Goal: Task Accomplishment & Management: Manage account settings

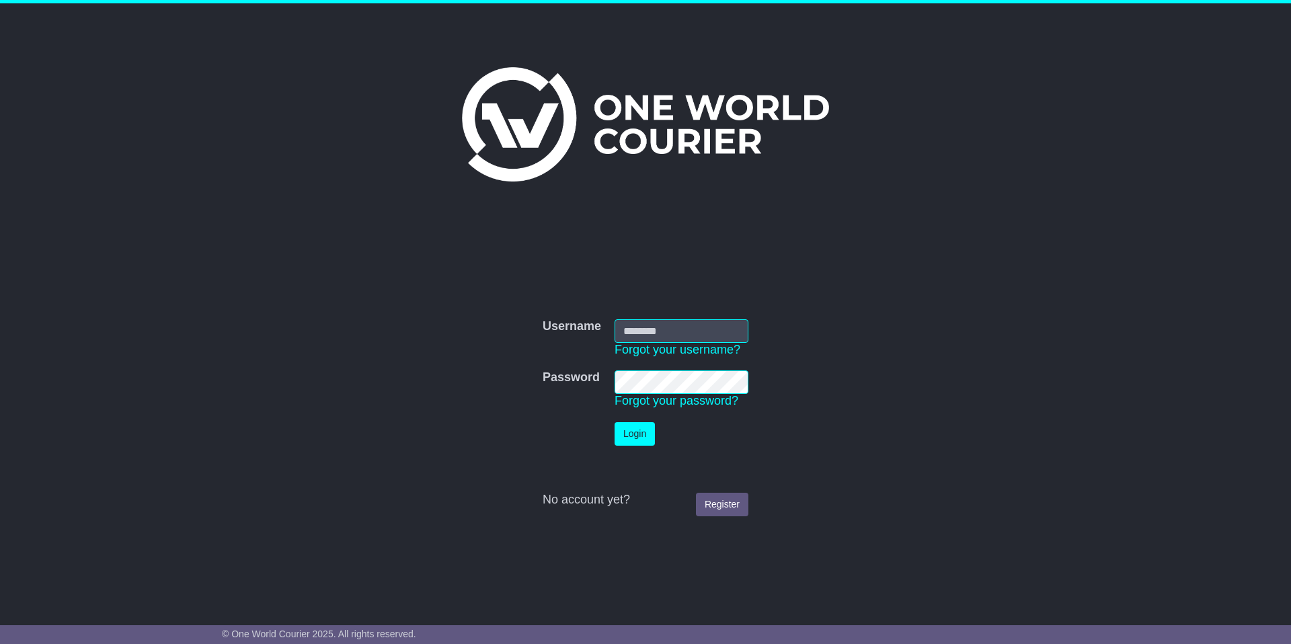
type input "**********"
click at [645, 440] on button "Login" at bounding box center [635, 434] width 40 height 24
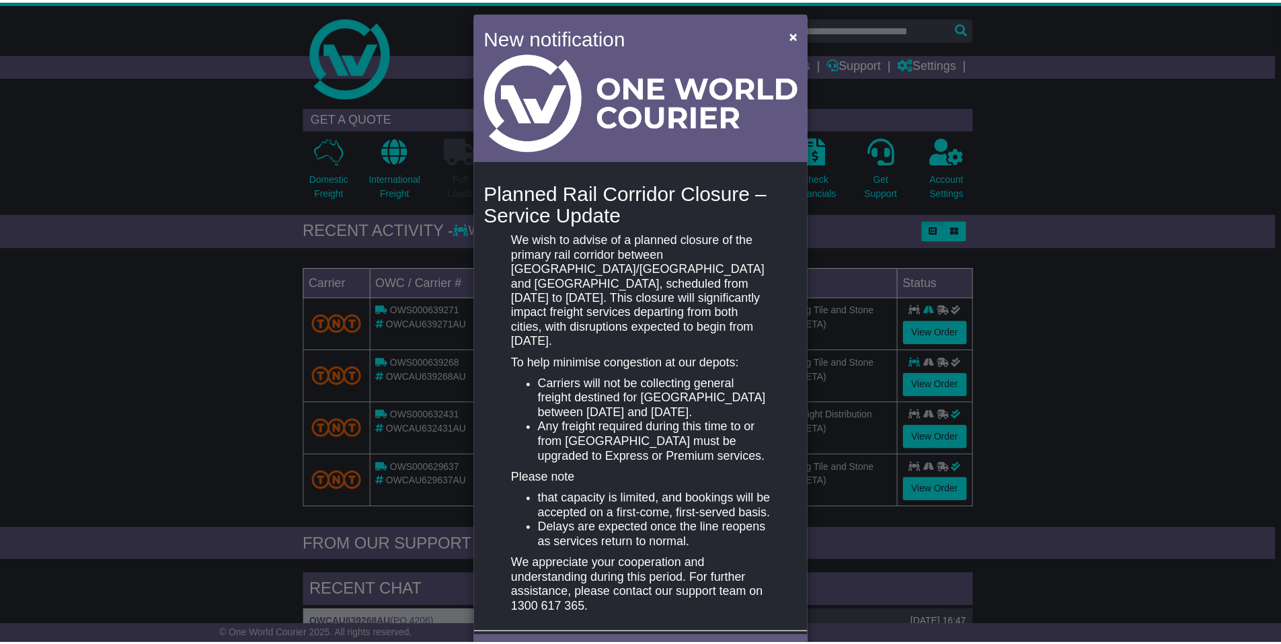
scroll to position [21, 0]
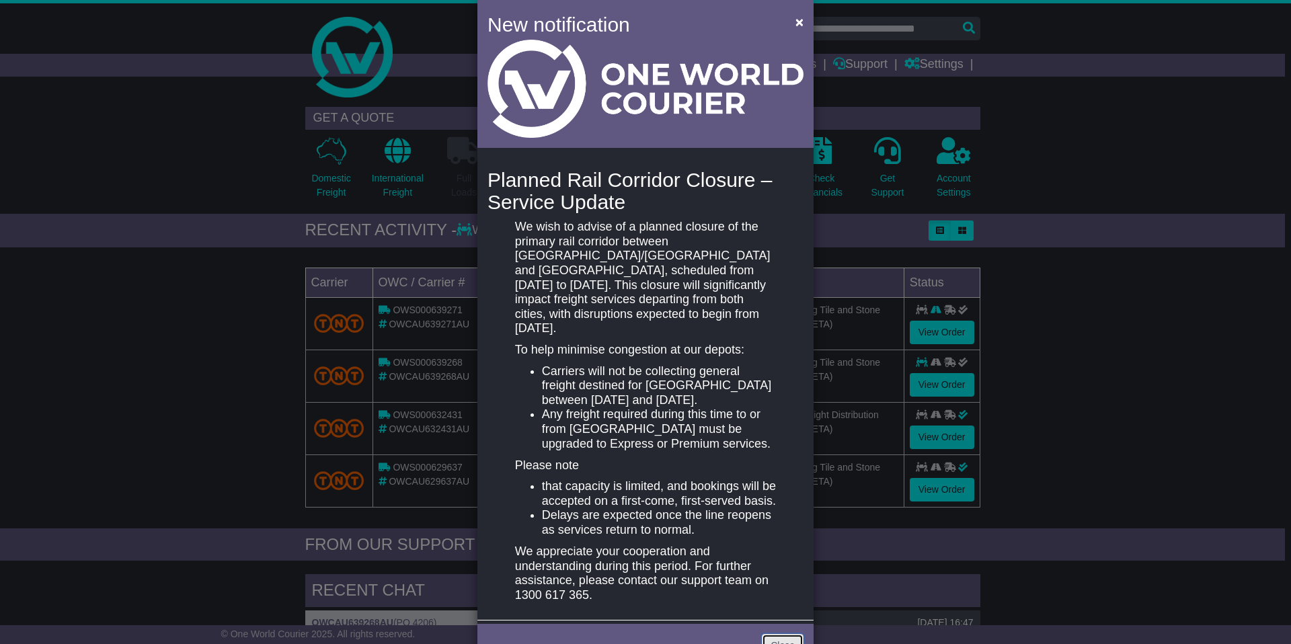
click at [777, 634] on link "Close" at bounding box center [783, 646] width 42 height 24
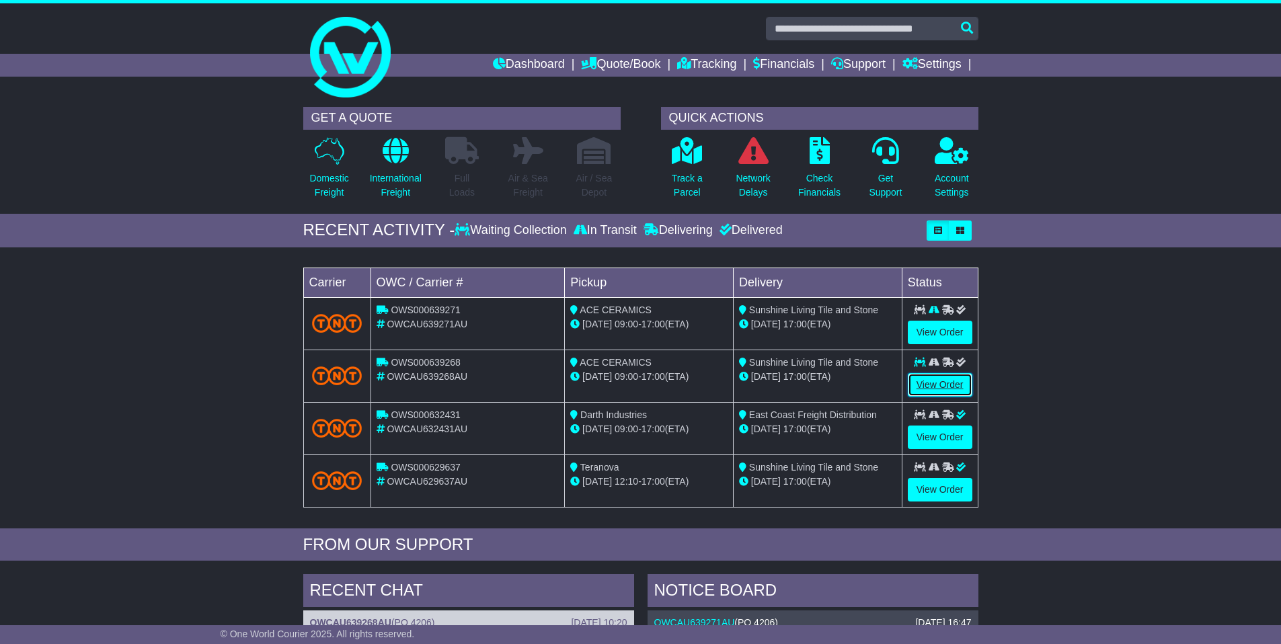
click at [949, 391] on link "View Order" at bounding box center [940, 385] width 65 height 24
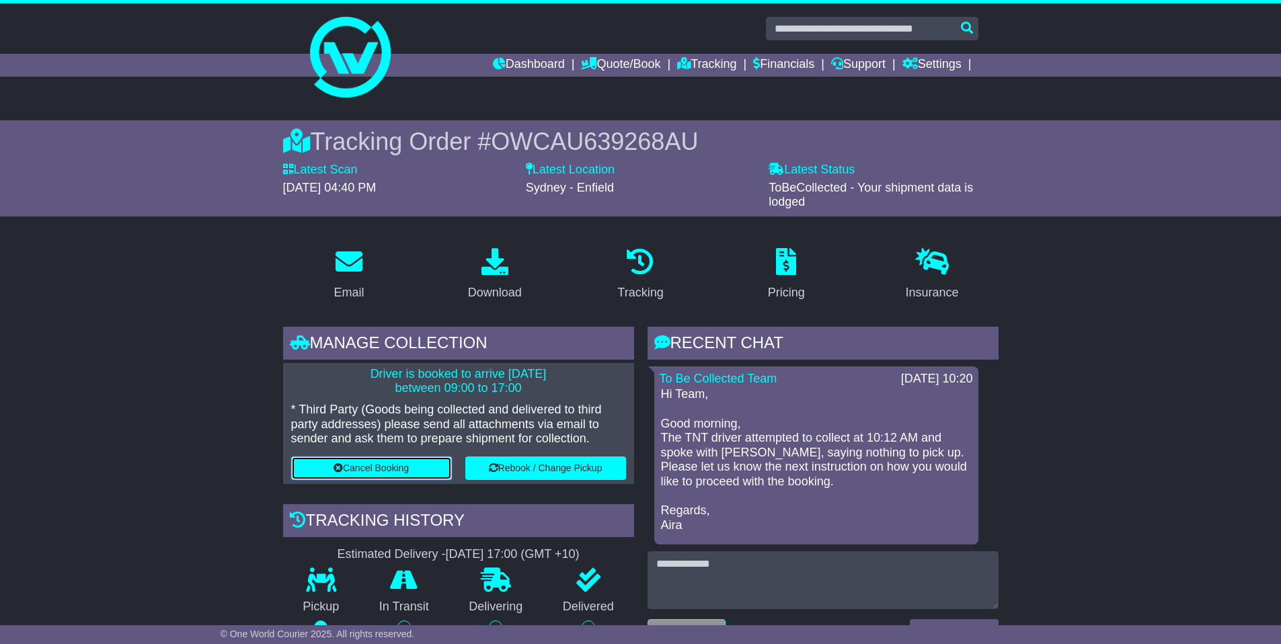
click at [394, 471] on button "Cancel Booking" at bounding box center [371, 469] width 161 height 24
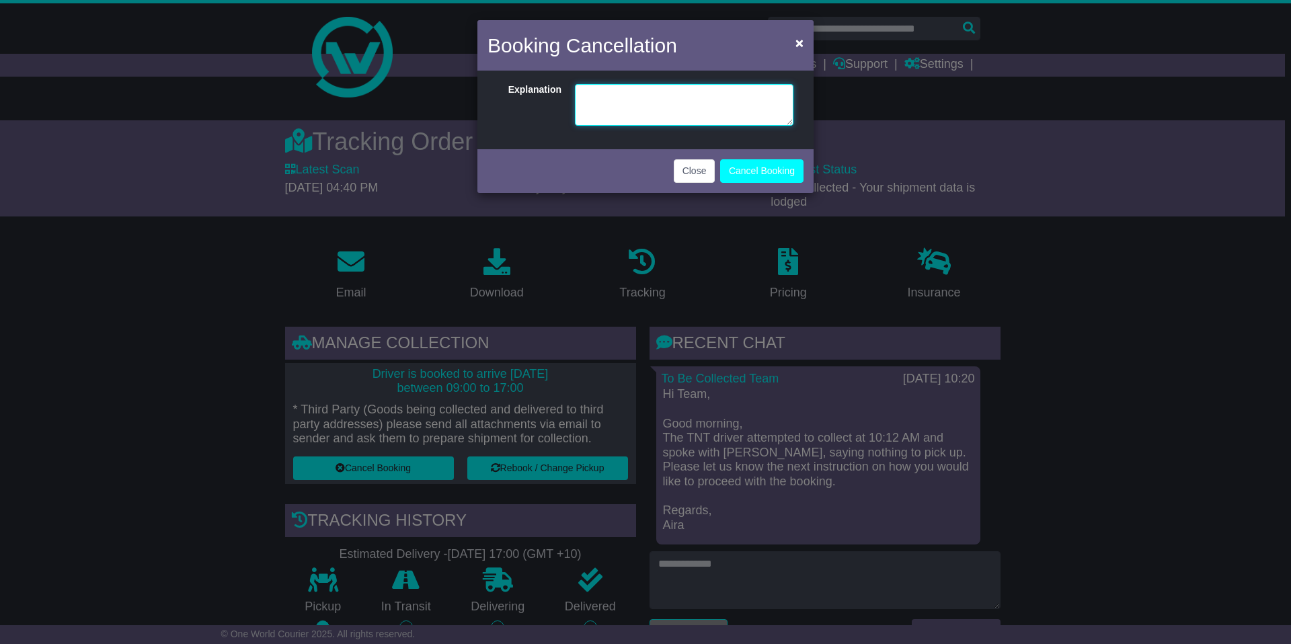
click at [674, 102] on textarea at bounding box center [684, 105] width 219 height 42
type textarea "**********"
click at [798, 174] on button "Cancel Booking" at bounding box center [761, 171] width 83 height 24
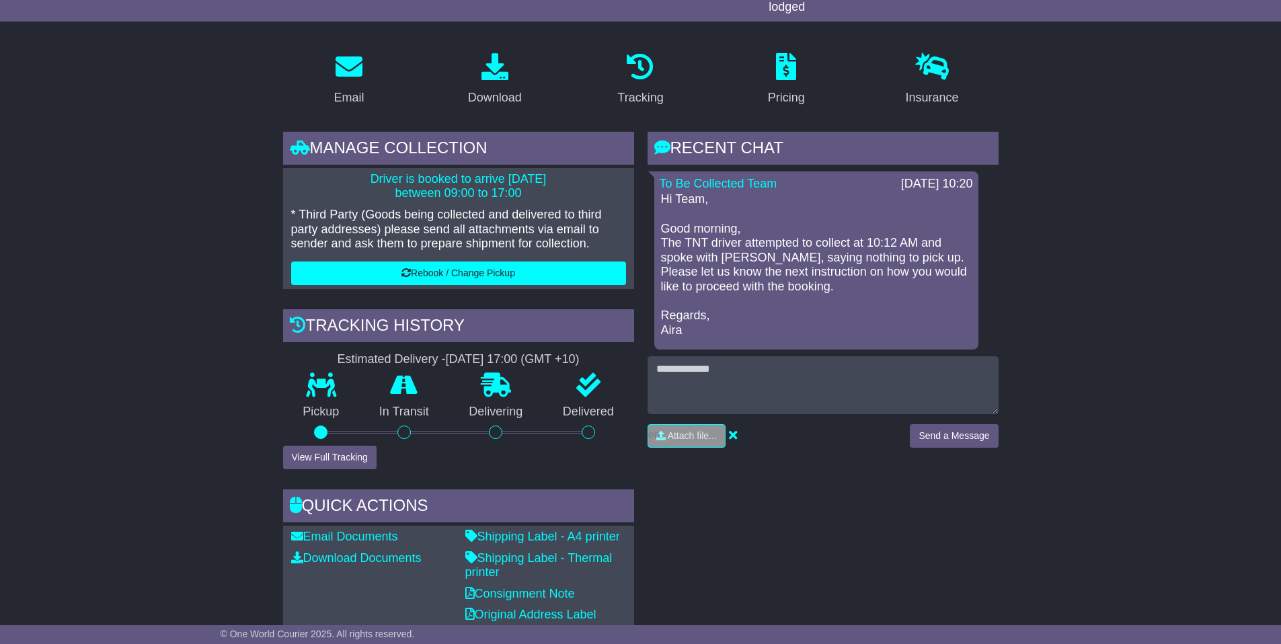
scroll to position [207, 0]
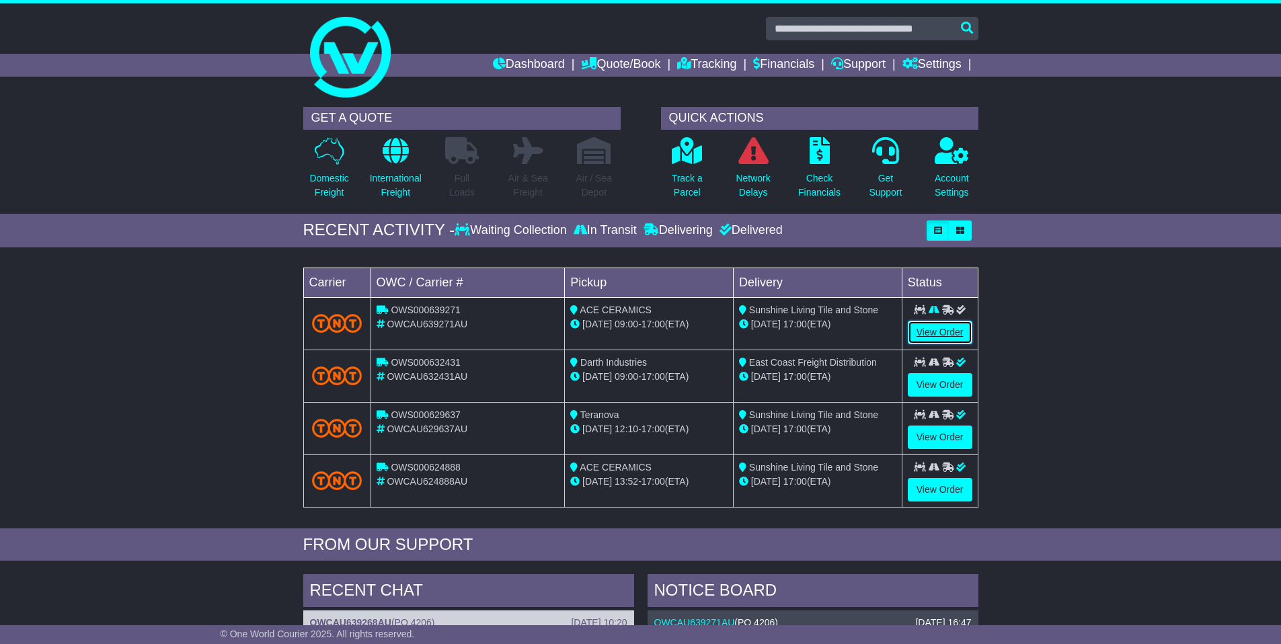
click at [943, 334] on link "View Order" at bounding box center [940, 333] width 65 height 24
